Goal: Navigation & Orientation: Find specific page/section

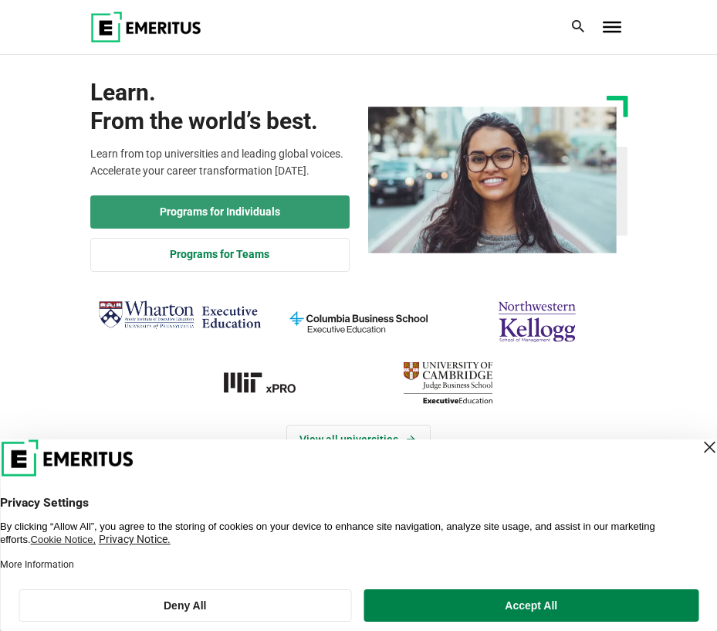
click at [275, 217] on link "Programs for Individuals" at bounding box center [219, 212] width 259 height 34
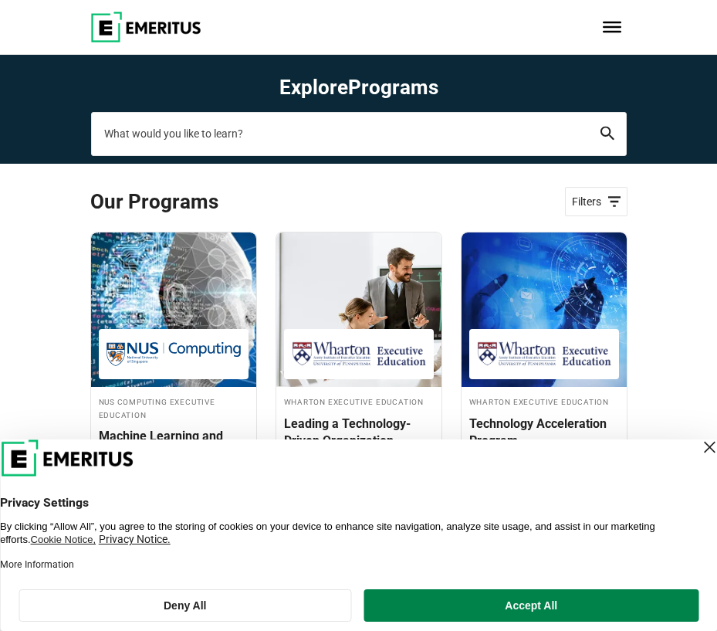
click at [288, 135] on input "search-page" at bounding box center [359, 133] width 536 height 43
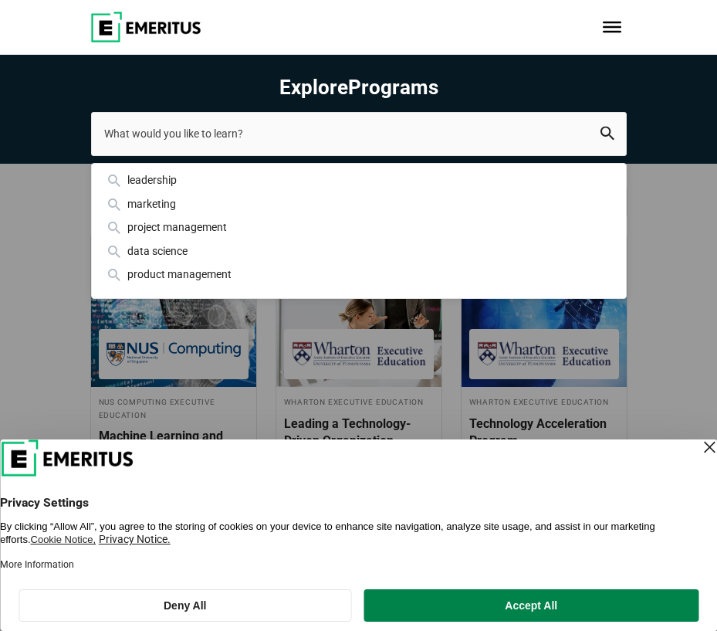
click at [614, 29] on span "Toggle Menu" at bounding box center [612, 27] width 19 height 11
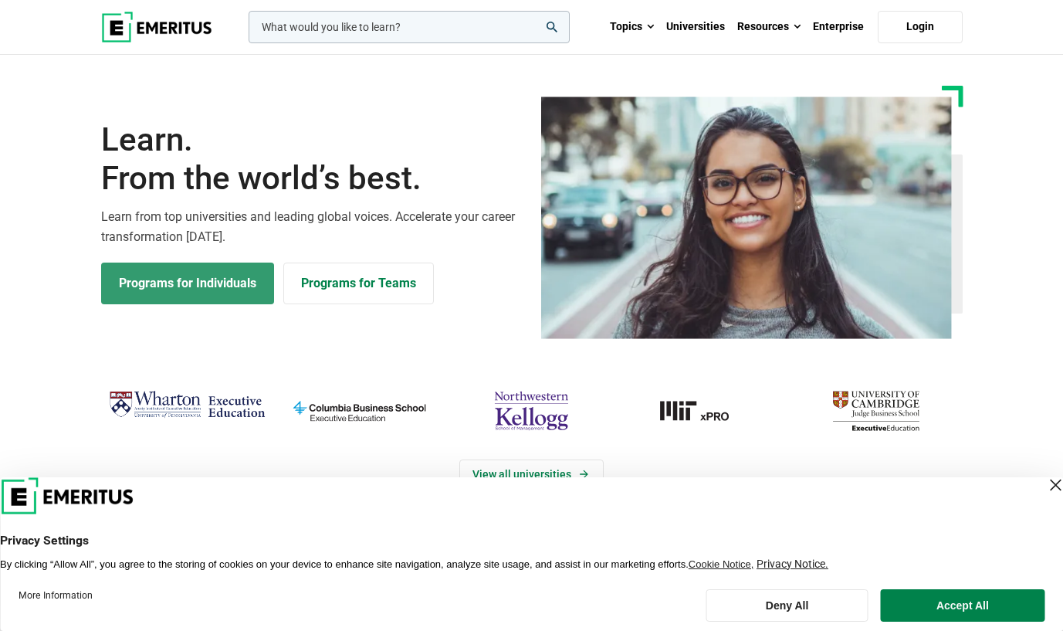
click at [209, 293] on link "Programs for Individuals" at bounding box center [187, 283] width 173 height 42
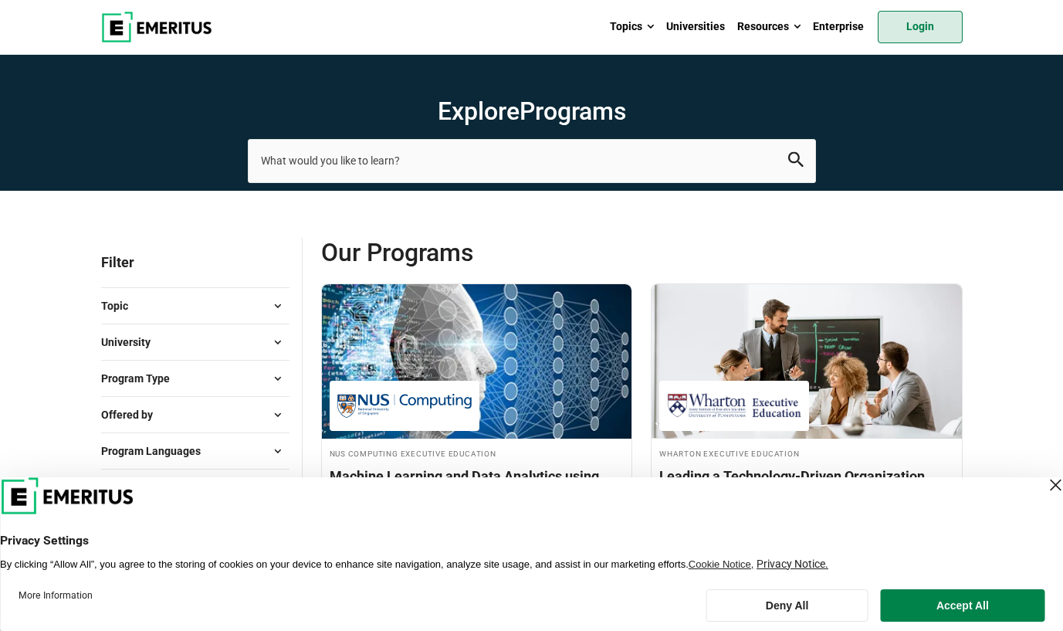
click at [926, 11] on link "Login" at bounding box center [920, 27] width 85 height 32
